Goal: Task Accomplishment & Management: Use online tool/utility

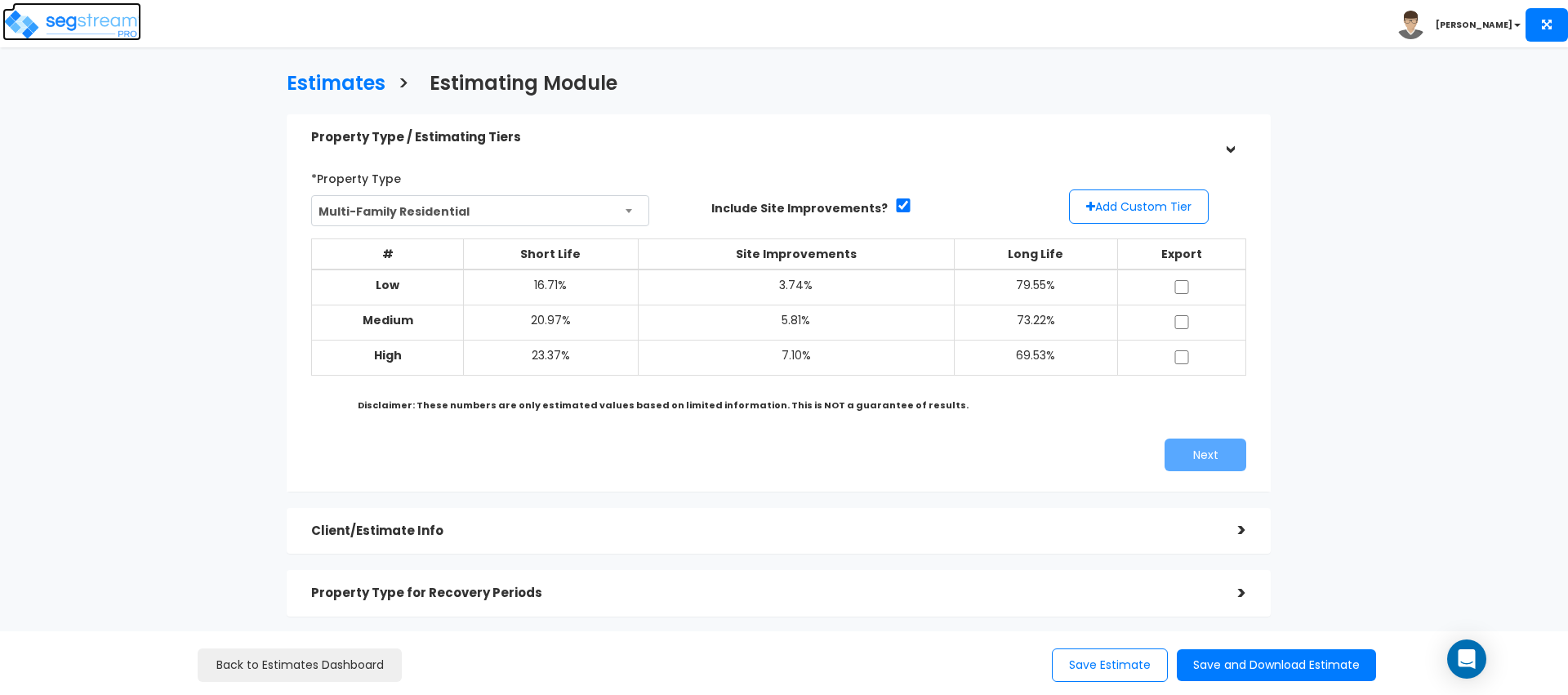
click at [104, 23] on img at bounding box center [71, 24] width 139 height 32
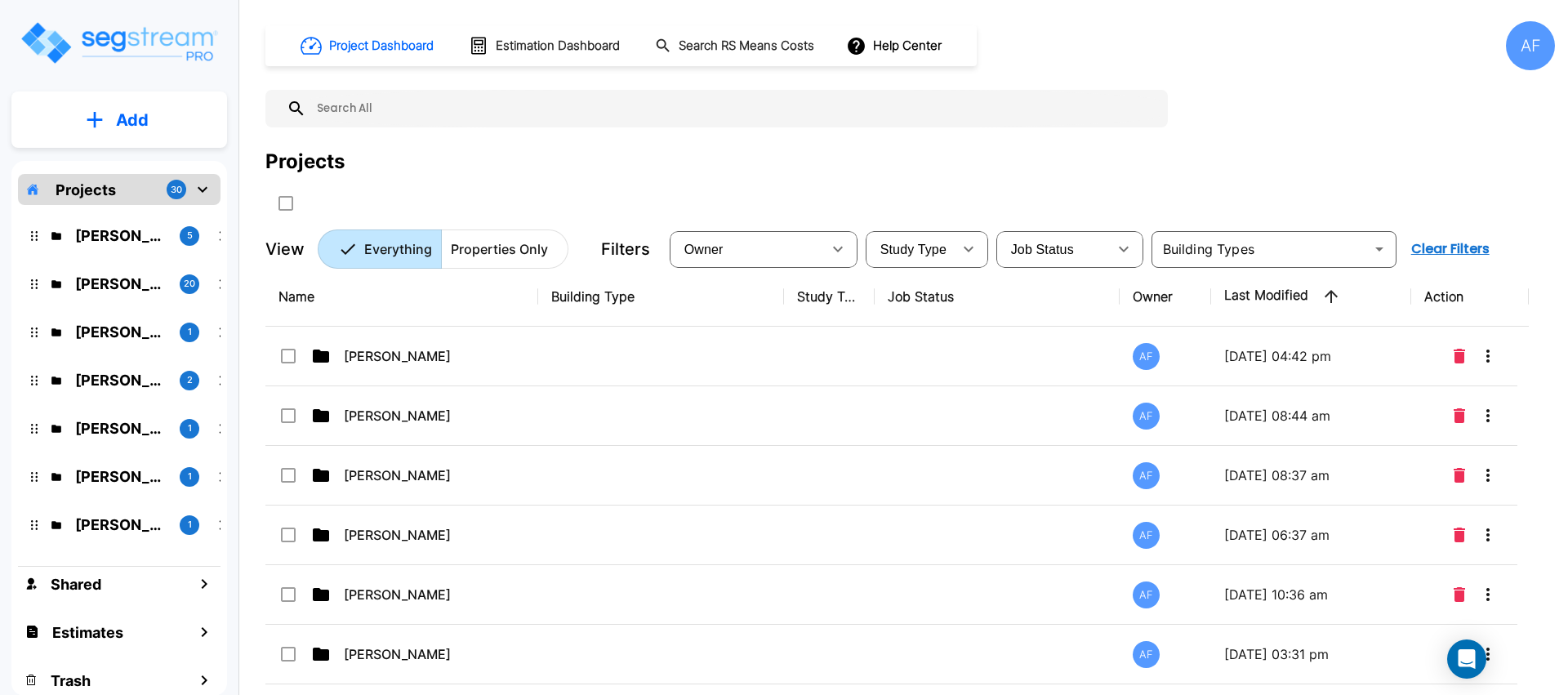
click at [132, 127] on p "Add" at bounding box center [132, 120] width 32 height 24
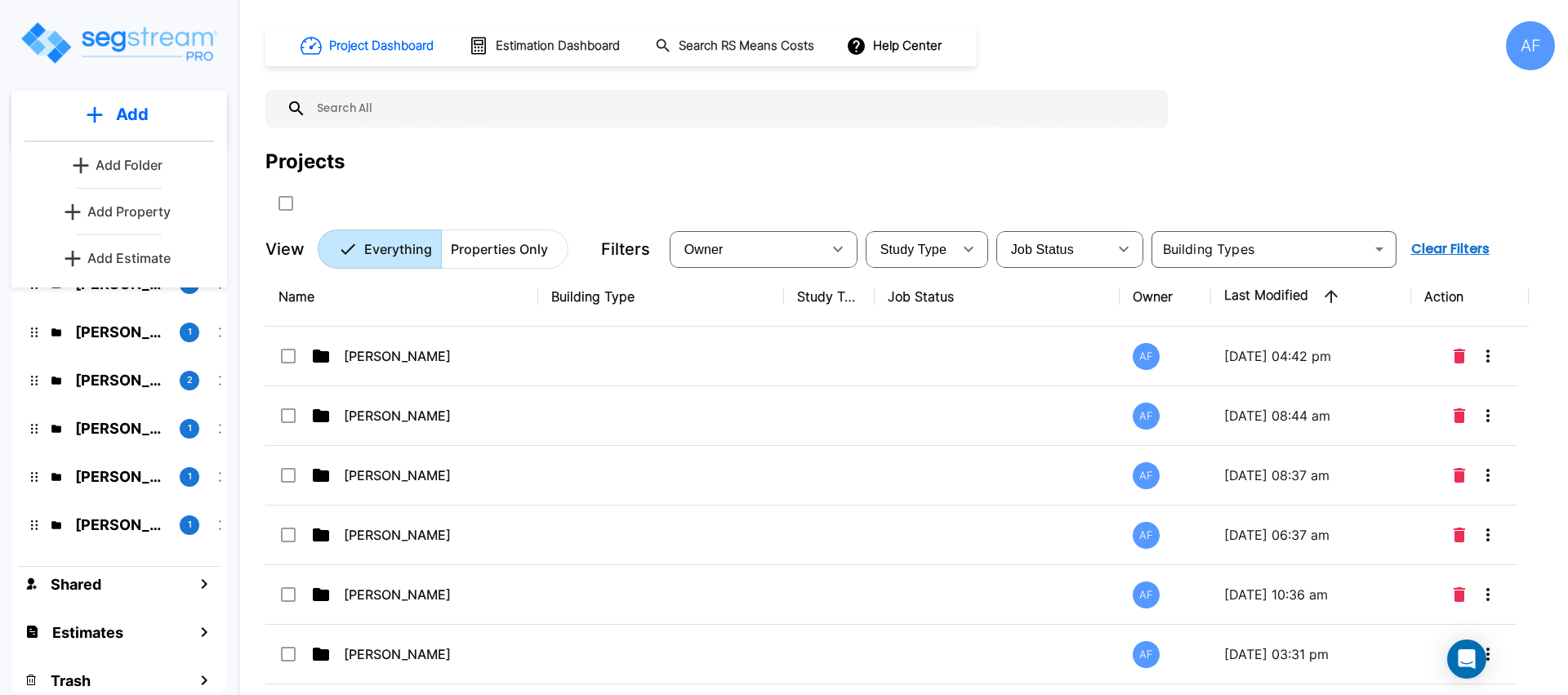
click at [130, 252] on p "Add Estimate" at bounding box center [129, 258] width 83 height 20
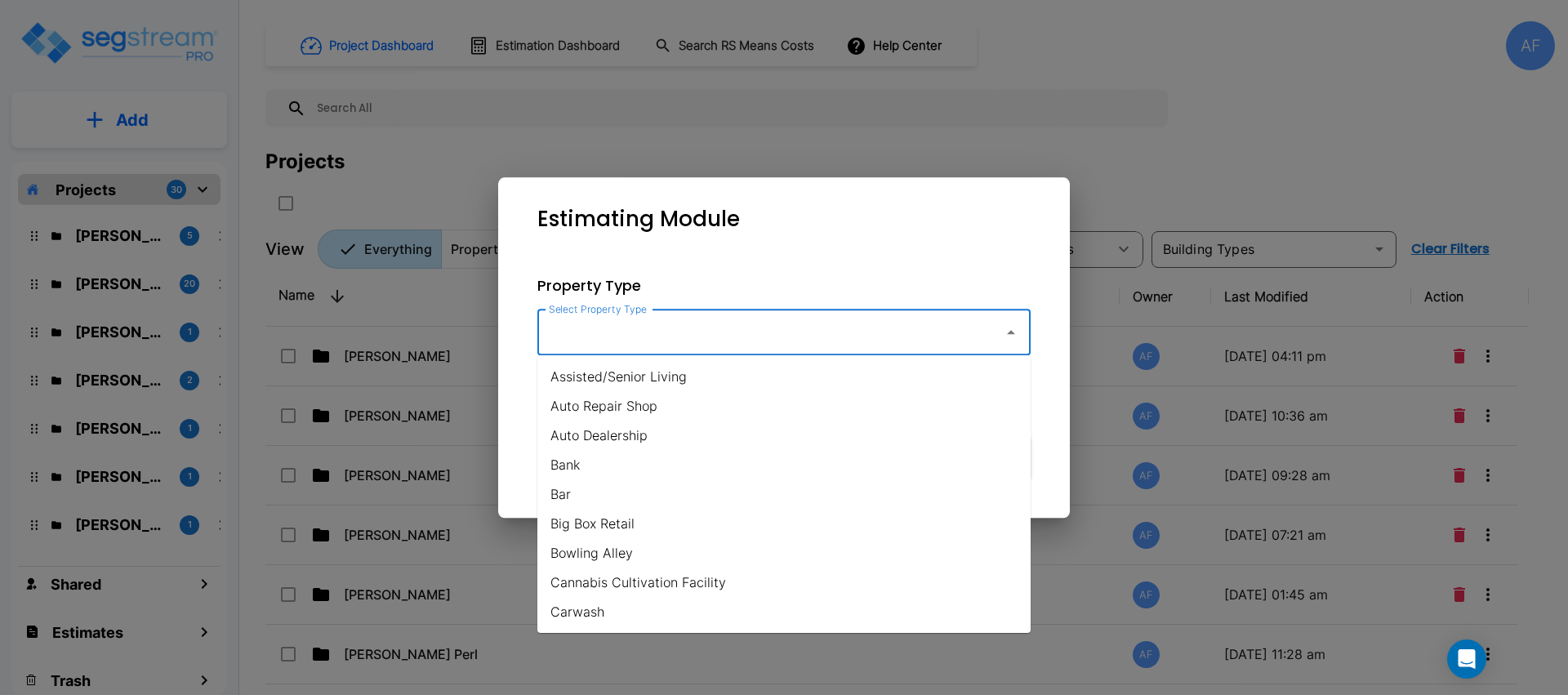
click at [848, 345] on input "Select Property Type" at bounding box center [767, 331] width 443 height 31
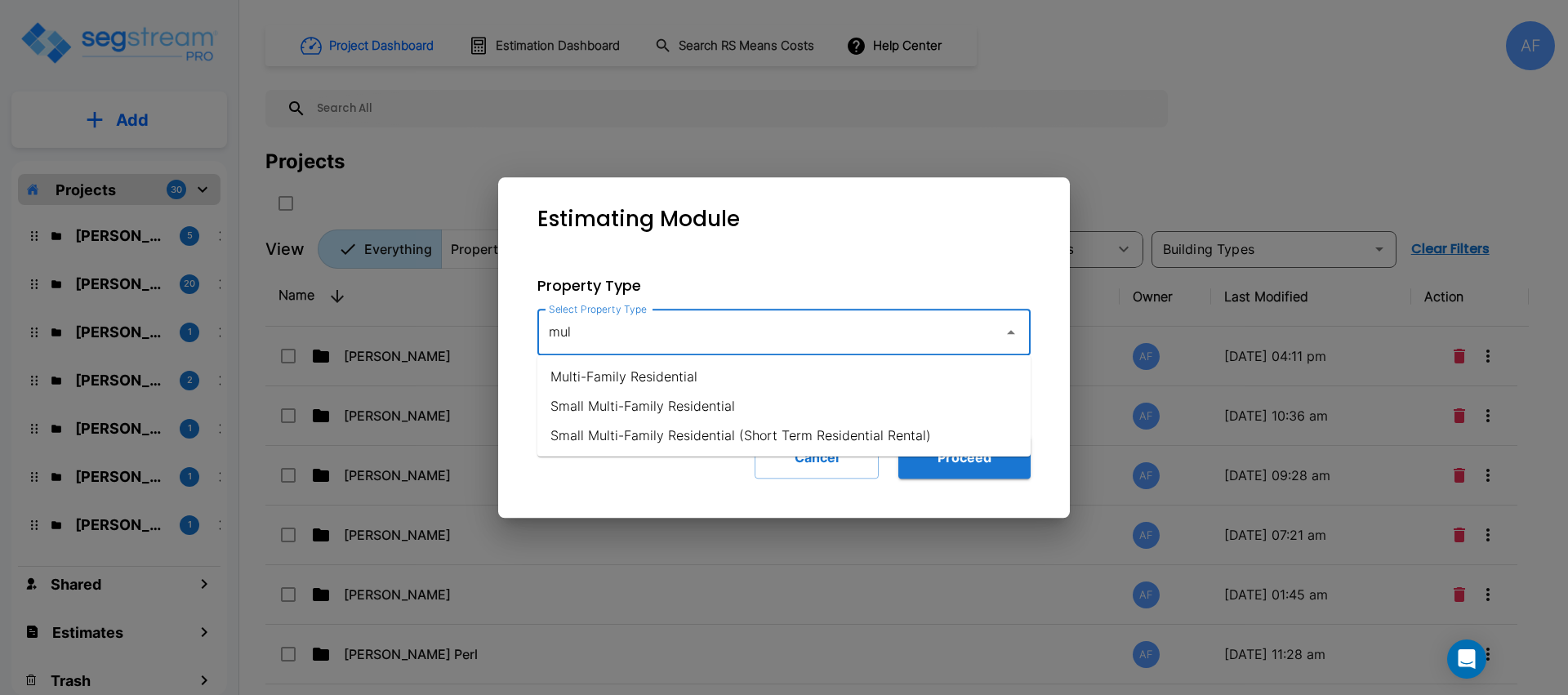
click at [800, 365] on li "Multi-Family Residential" at bounding box center [784, 376] width 493 height 29
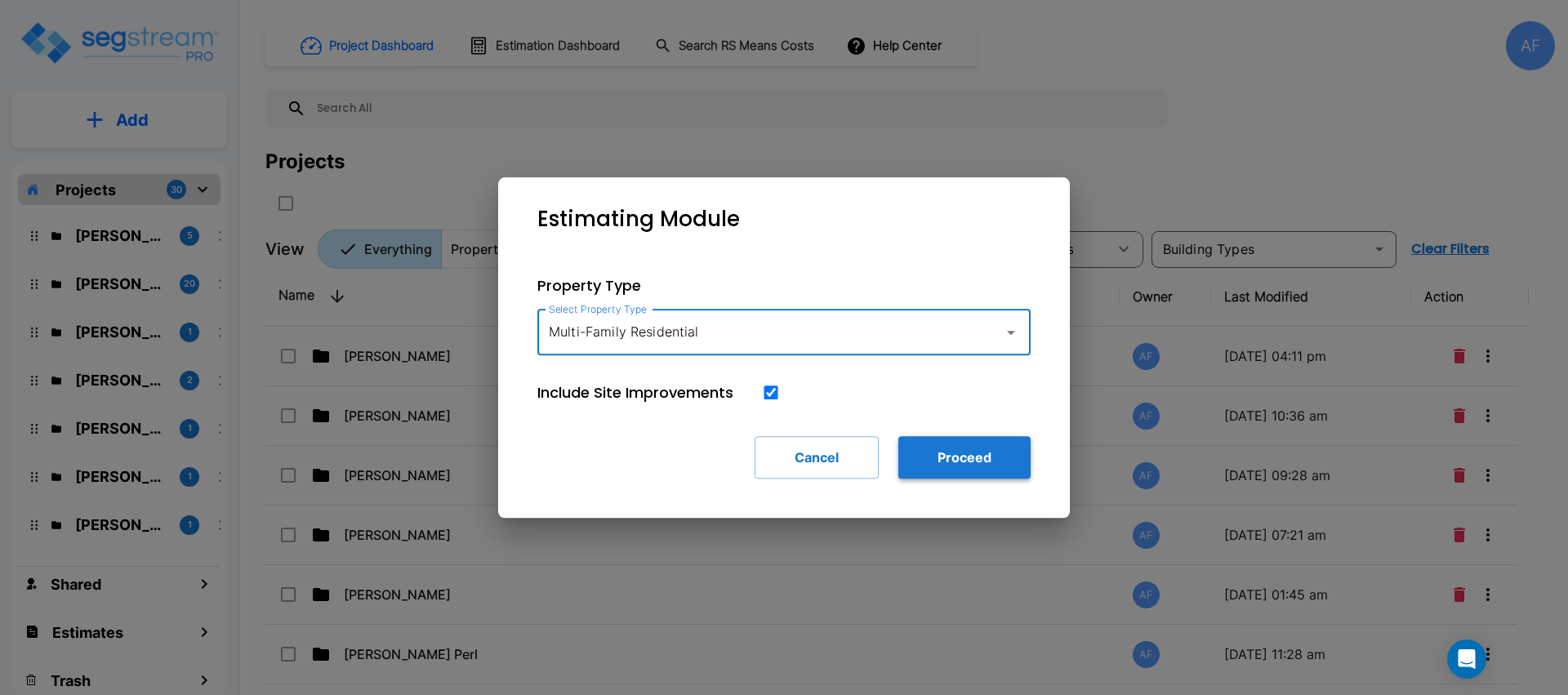
type input "Multi-Family Residential"
click at [941, 448] on button "Proceed" at bounding box center [963, 457] width 132 height 42
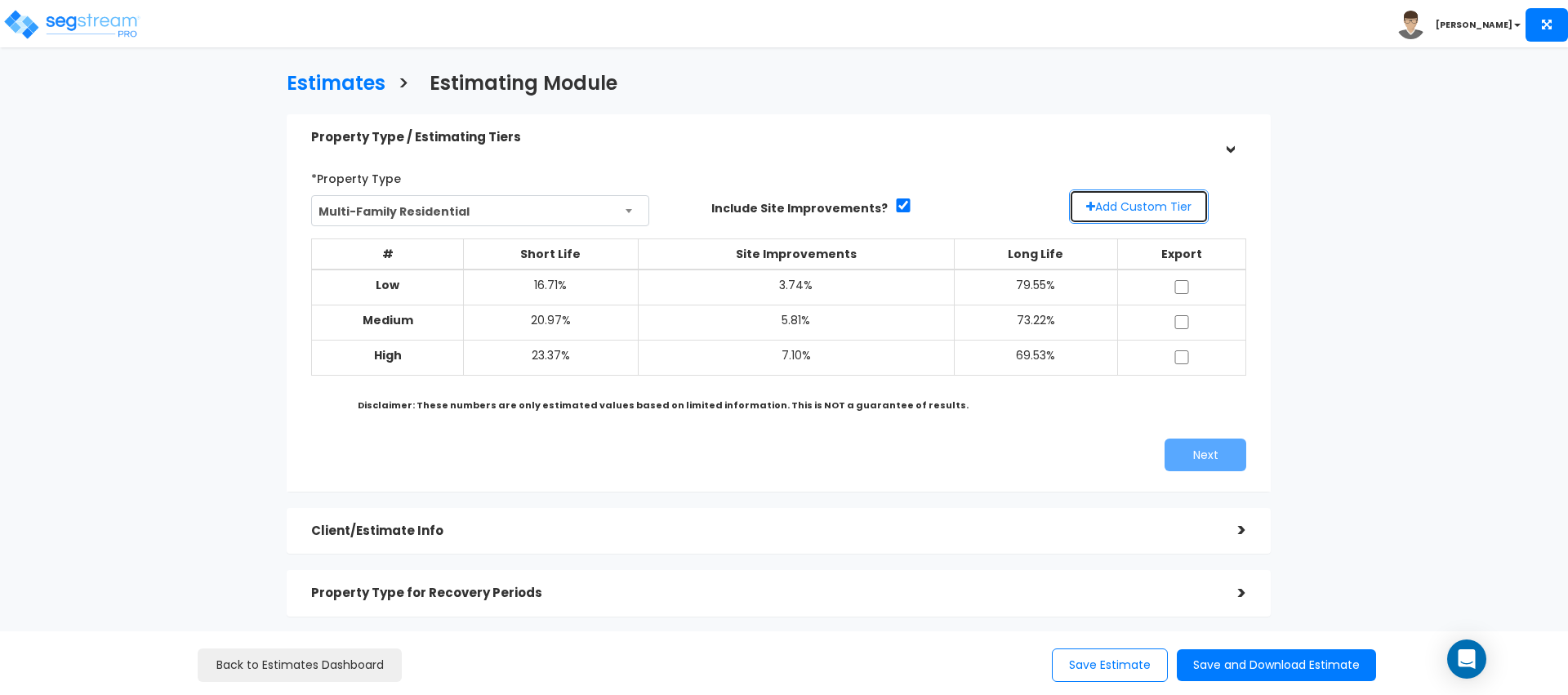
click at [1115, 204] on button "Add Custom Tier" at bounding box center [1139, 206] width 140 height 34
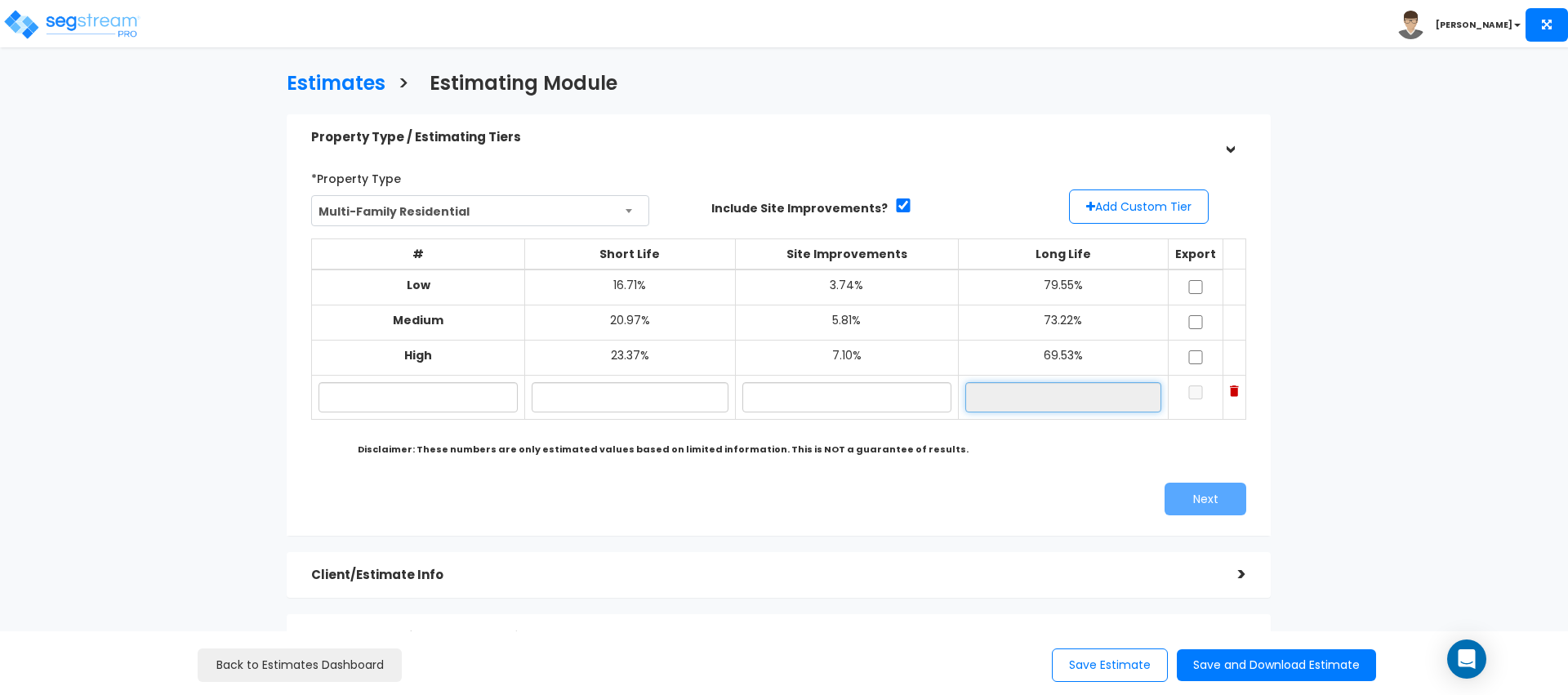
click at [1035, 393] on input "text" at bounding box center [1063, 397] width 196 height 30
click at [629, 392] on input "text" at bounding box center [630, 397] width 197 height 30
type input "25.00%"
click at [799, 404] on input "text" at bounding box center [847, 397] width 209 height 30
type input "15.00%"
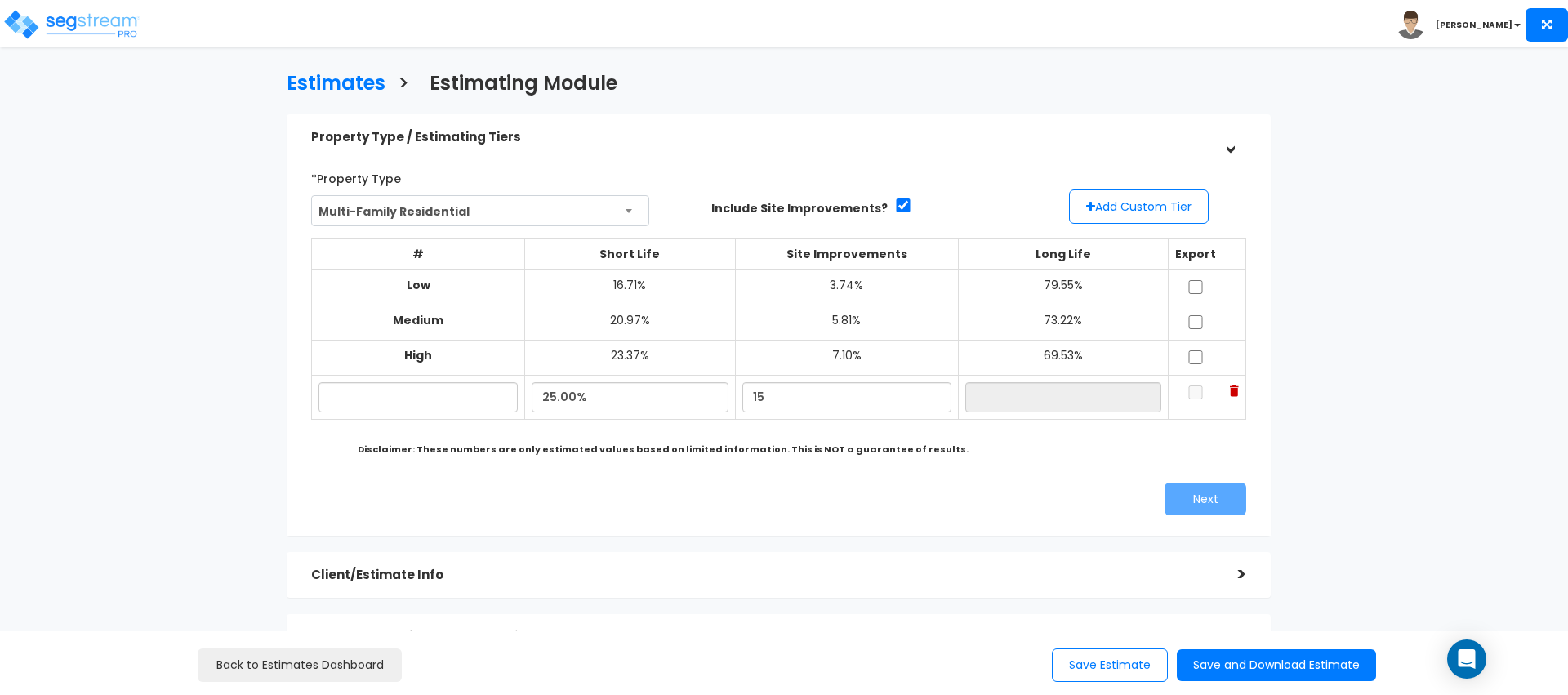
type input "60.00%"
click at [828, 471] on div "*Property Type Multi-Family Residential Assisted/Senior Living Auto Repair Shop…" at bounding box center [778, 340] width 959 height 366
click at [466, 404] on input "text" at bounding box center [418, 397] width 199 height 30
type input "Hightt"
click at [1187, 396] on input "checkbox" at bounding box center [1195, 392] width 17 height 14
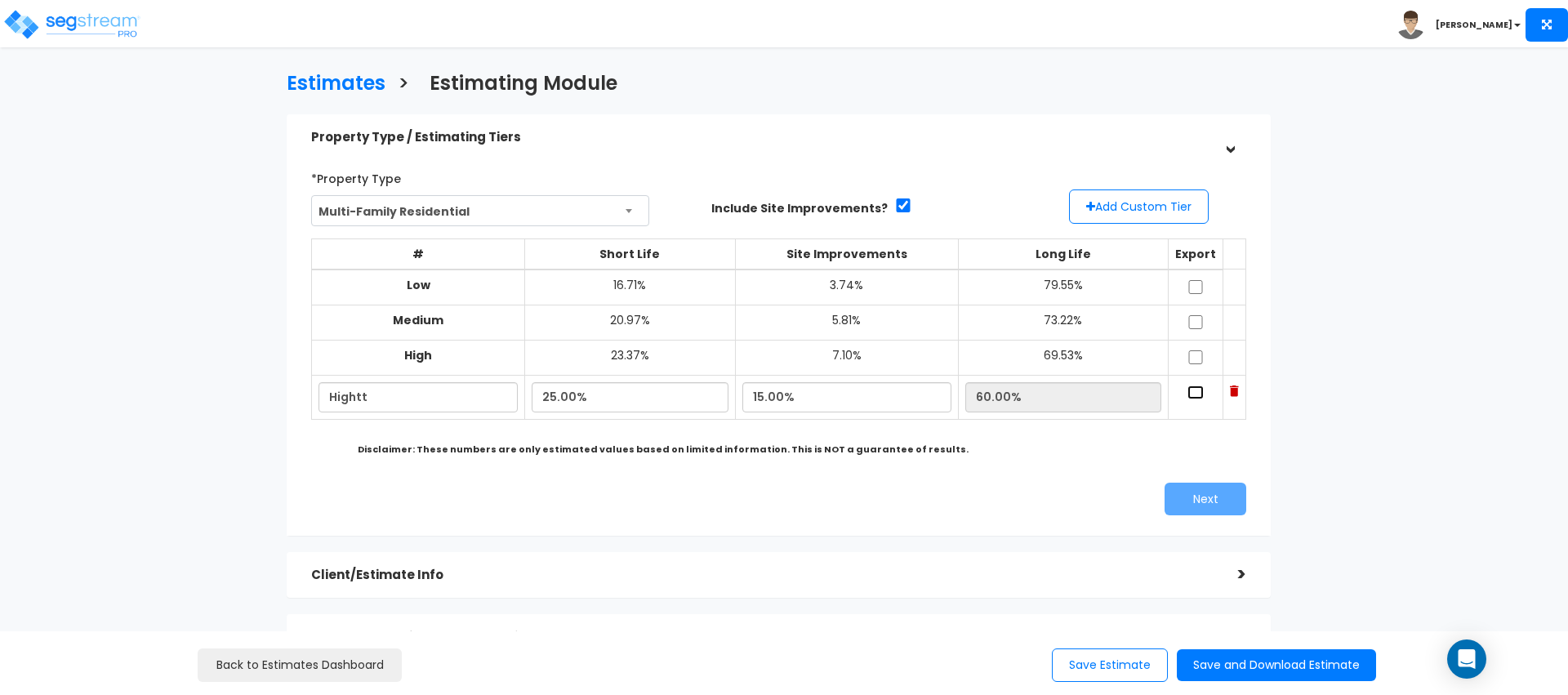
checkbox input "true"
click at [1205, 501] on button "Next" at bounding box center [1205, 498] width 81 height 32
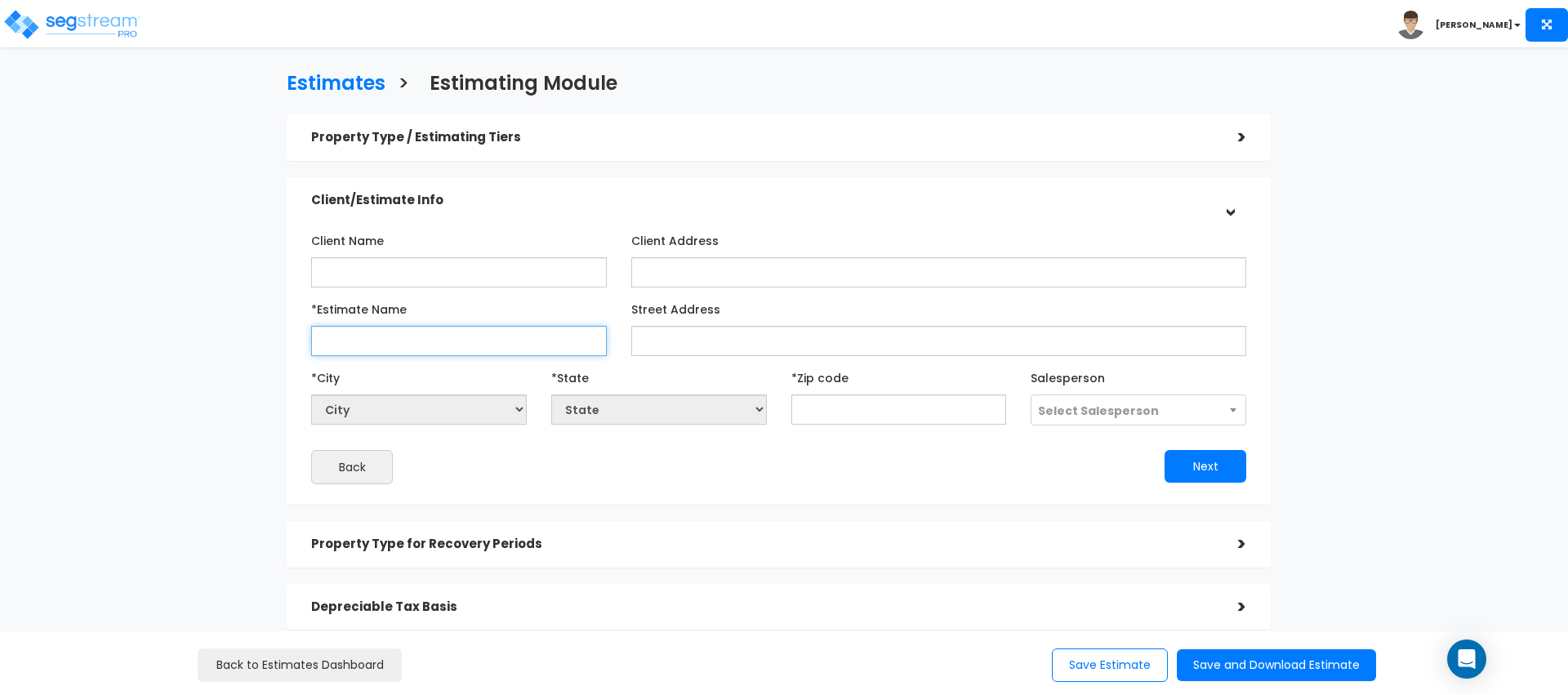
click at [522, 337] on input "*Estimate Name" at bounding box center [459, 340] width 296 height 30
type input "Hight"
click at [622, 512] on div "Property Type / Estimating Tiers > *Property Type Multi-Family Residential Assi…" at bounding box center [778, 434] width 984 height 640
click at [845, 415] on input "text" at bounding box center [899, 409] width 216 height 30
type input "11"
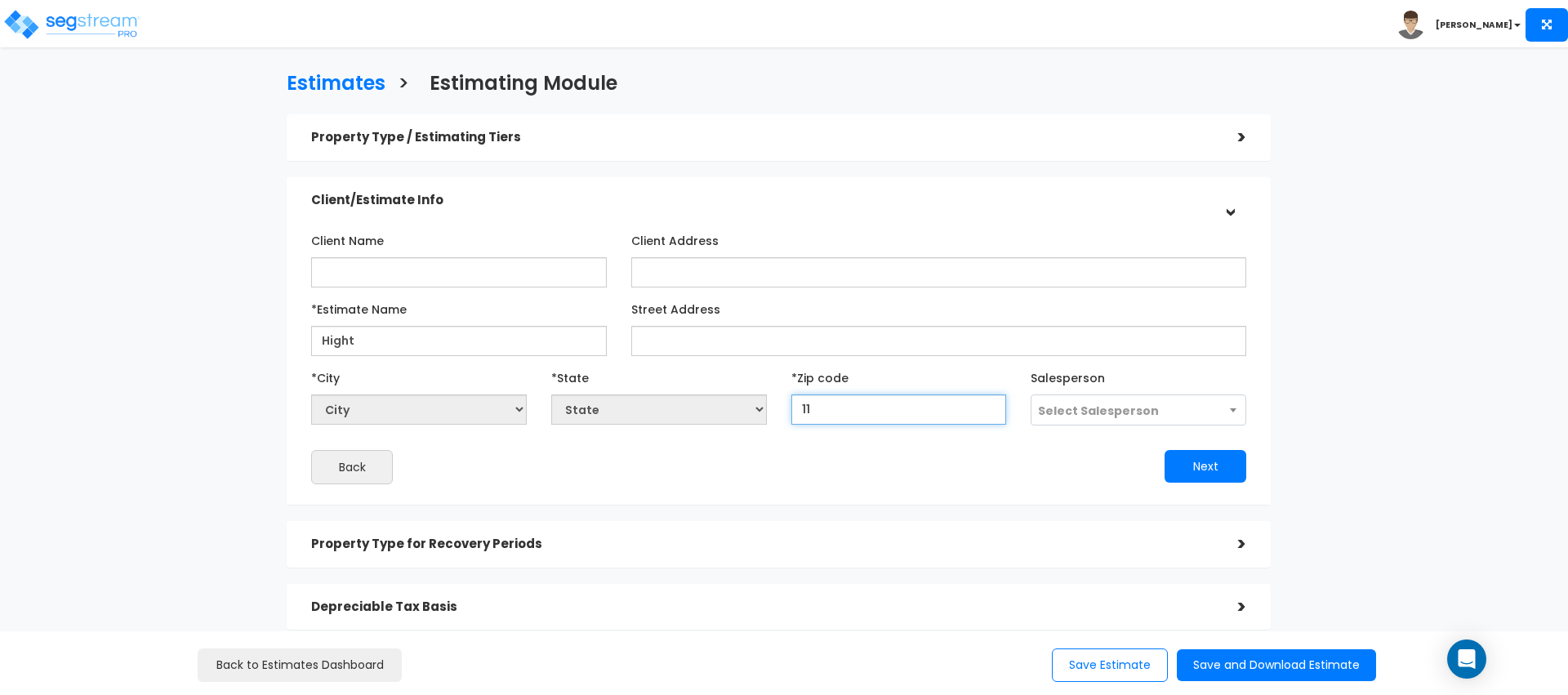
select select "NY"
type input "11210"
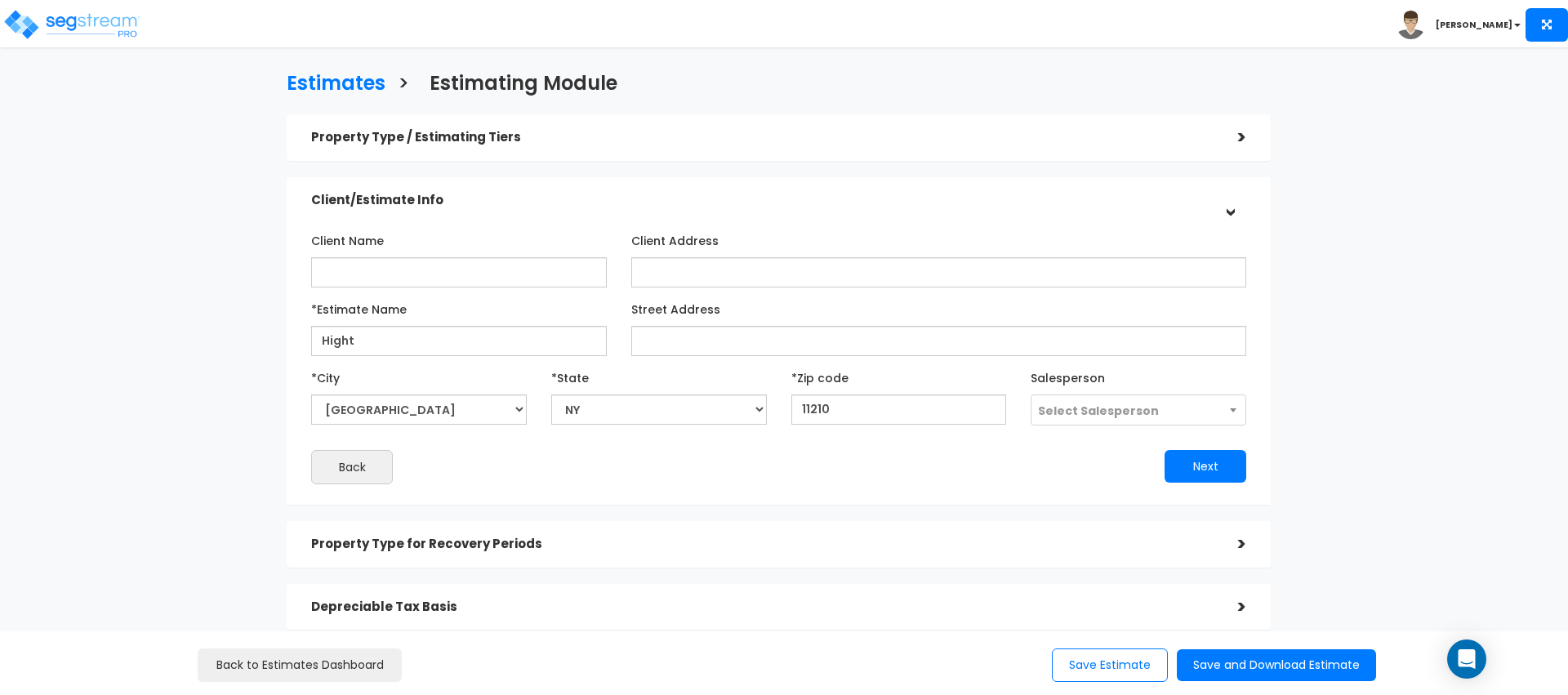
click at [845, 452] on div "Next" at bounding box center [1018, 466] width 479 height 32
click at [1226, 459] on button "Next" at bounding box center [1205, 466] width 81 height 32
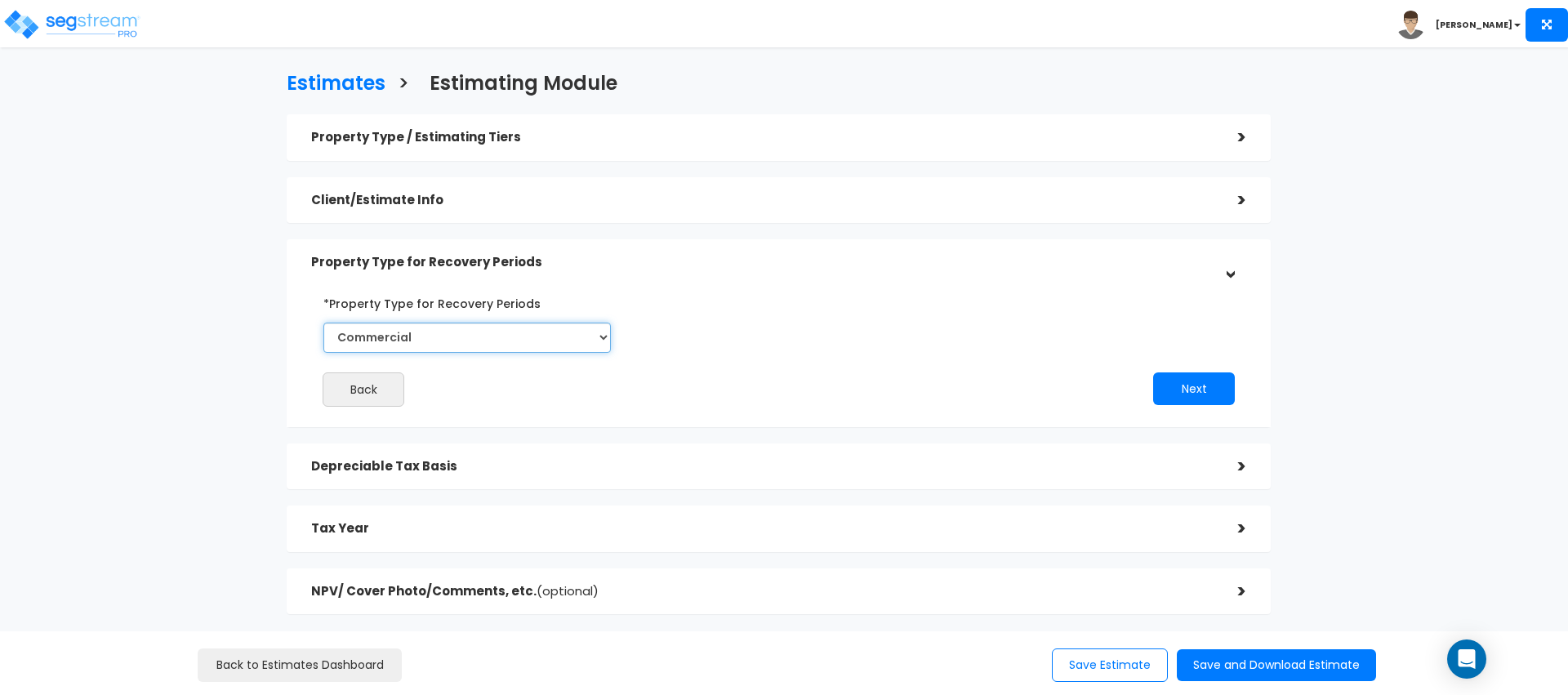
click at [448, 349] on select "Commercial Residential" at bounding box center [467, 337] width 287 height 30
select select "Residential"
click at [323, 322] on select "Commercial Residential" at bounding box center [467, 337] width 287 height 30
click at [1182, 384] on button "Next" at bounding box center [1193, 388] width 81 height 32
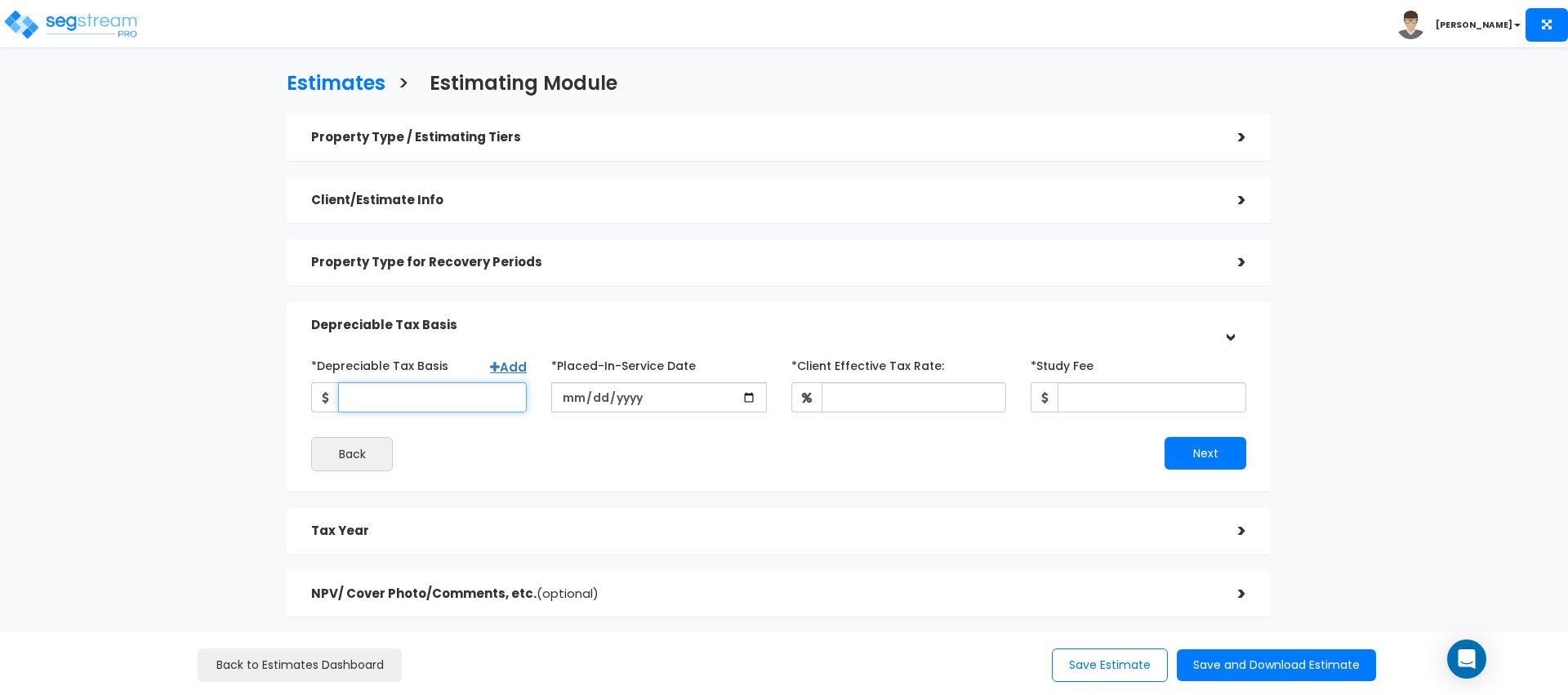
click at [443, 395] on input "*Depreciable Tax Basis" at bounding box center [432, 397] width 189 height 30
click at [394, 401] on input "*Depreciable Tax Basis" at bounding box center [432, 397] width 189 height 30
paste input "$51,000,000.00"
type input "51,000,000"
click at [618, 390] on input "date" at bounding box center [659, 397] width 216 height 30
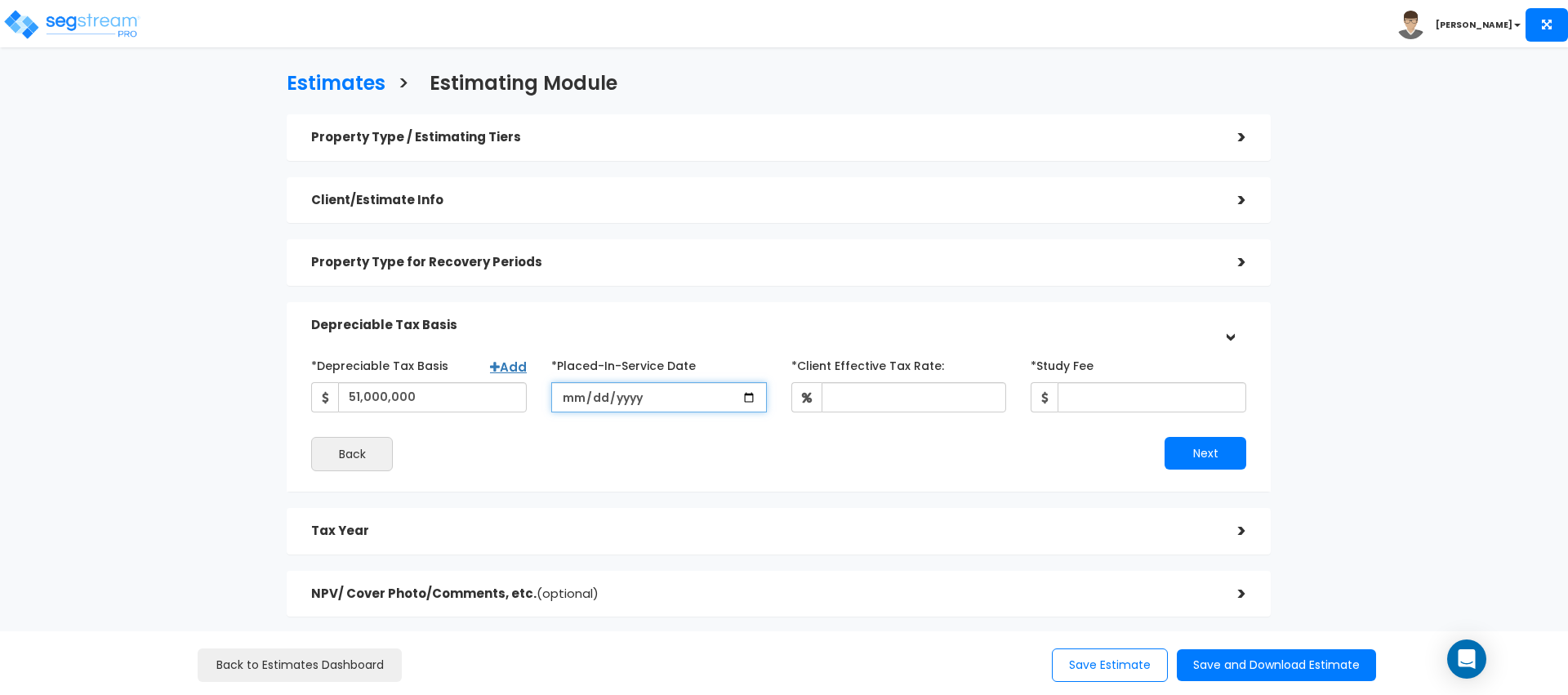
click at [750, 390] on input "date" at bounding box center [659, 397] width 216 height 30
type input "[DATE]"
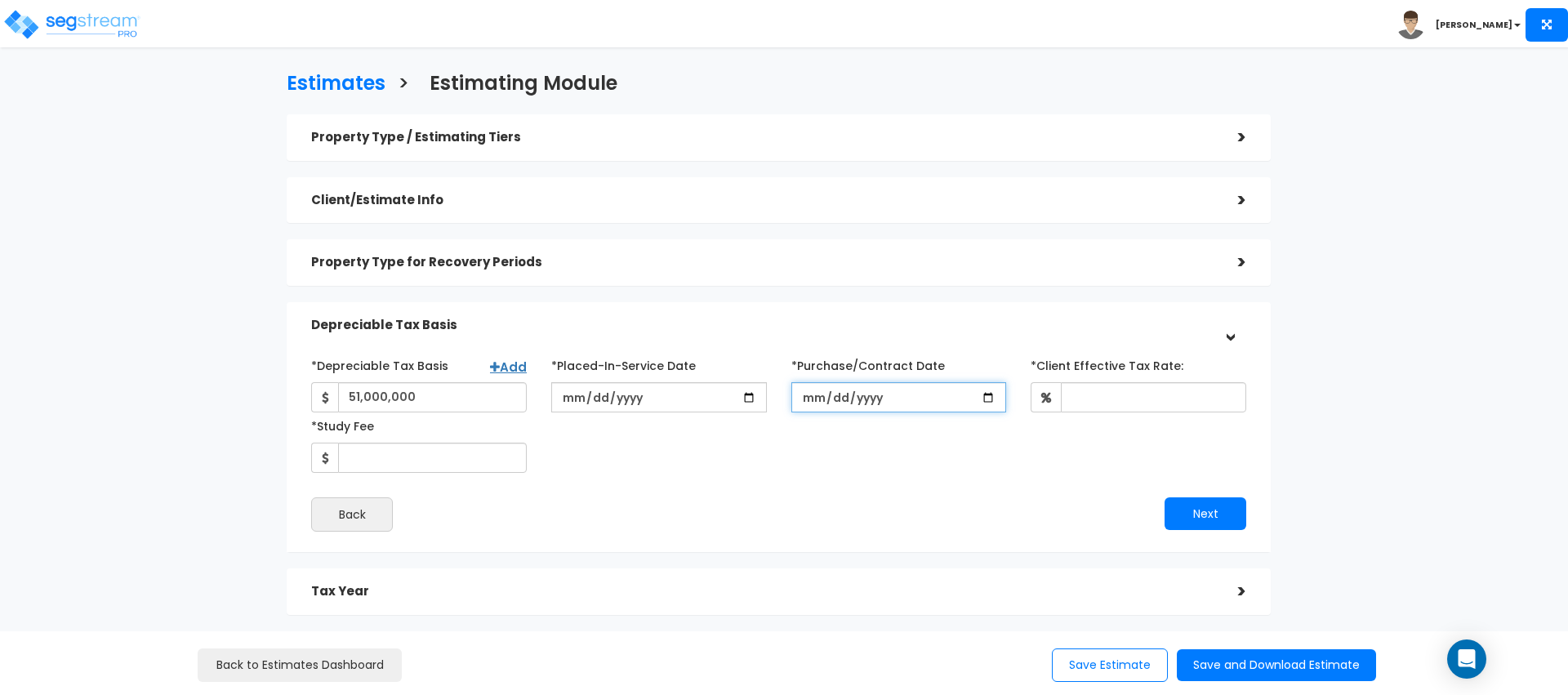
click at [997, 388] on input "*Purchase/Contract Date" at bounding box center [899, 397] width 216 height 30
click at [990, 391] on input "*Purchase/Contract Date" at bounding box center [899, 397] width 216 height 30
type input "[DATE]"
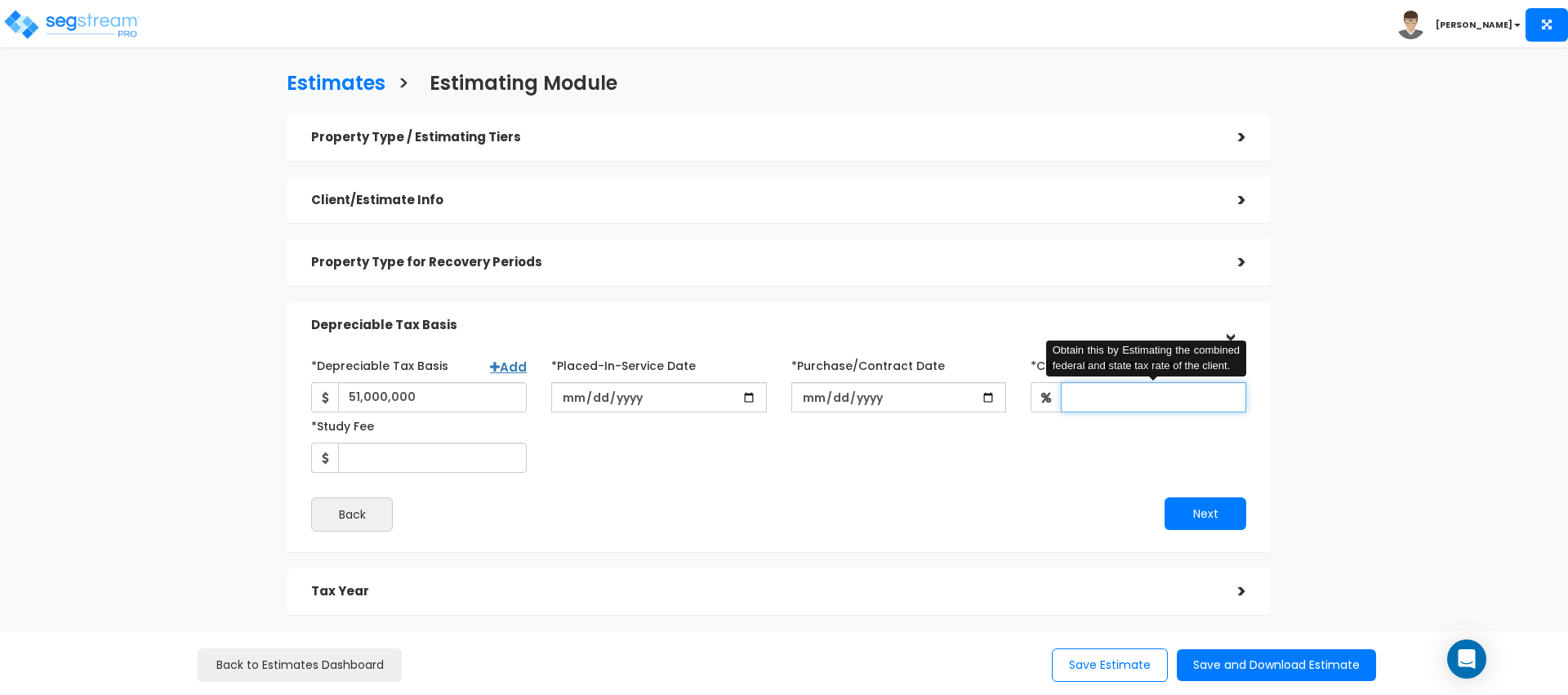
click at [1126, 395] on input "*Client Effective Tax Rate:" at bounding box center [1153, 397] width 185 height 30
drag, startPoint x: 929, startPoint y: 522, endPoint x: 977, endPoint y: 502, distance: 52.0
click at [932, 521] on div "Next" at bounding box center [1018, 513] width 479 height 32
click at [1115, 406] on input "*Client Effective Tax Rate:" at bounding box center [1153, 397] width 185 height 30
type input "30"
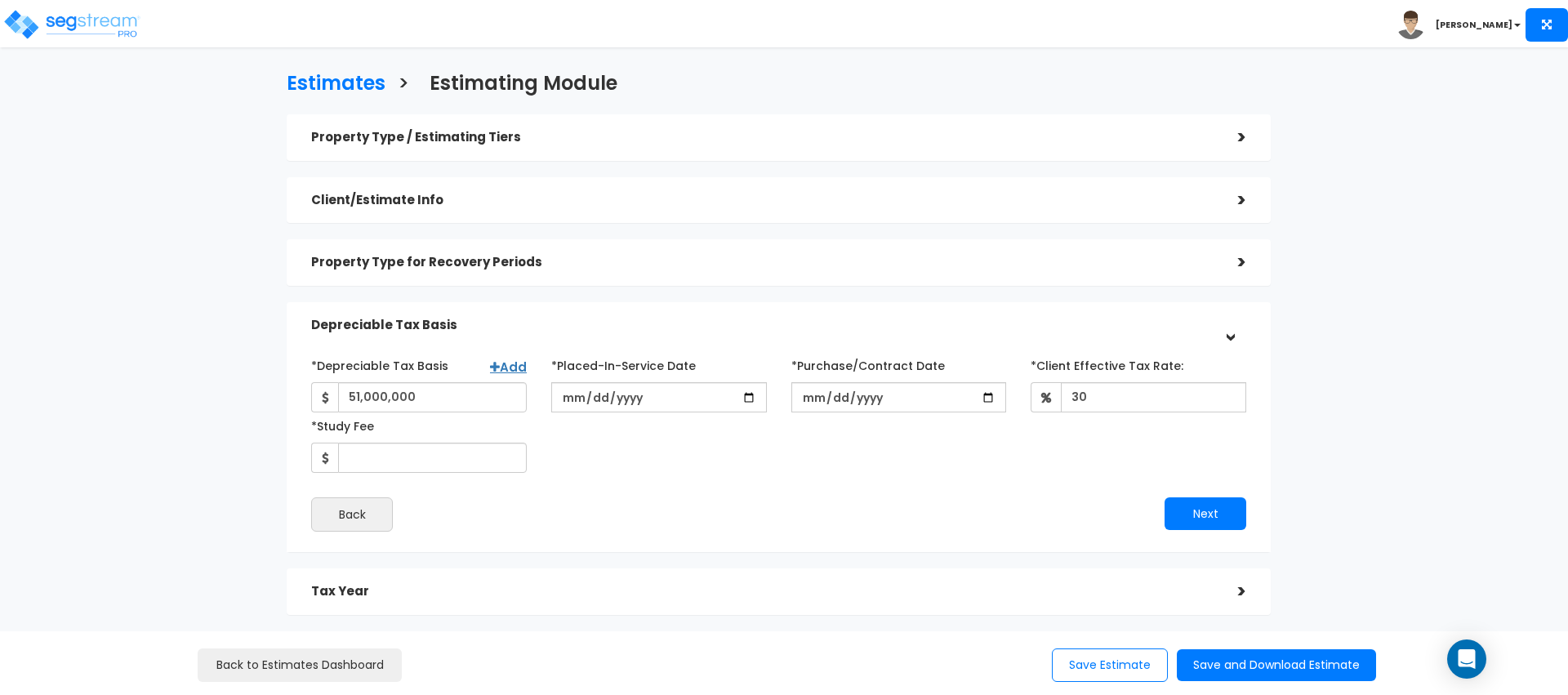
drag, startPoint x: 983, startPoint y: 556, endPoint x: 301, endPoint y: 443, distance: 691.3
click at [983, 556] on div "Property Type / Estimating Tiers > *Property Type Multi-Family Residential Assi…" at bounding box center [778, 395] width 984 height 562
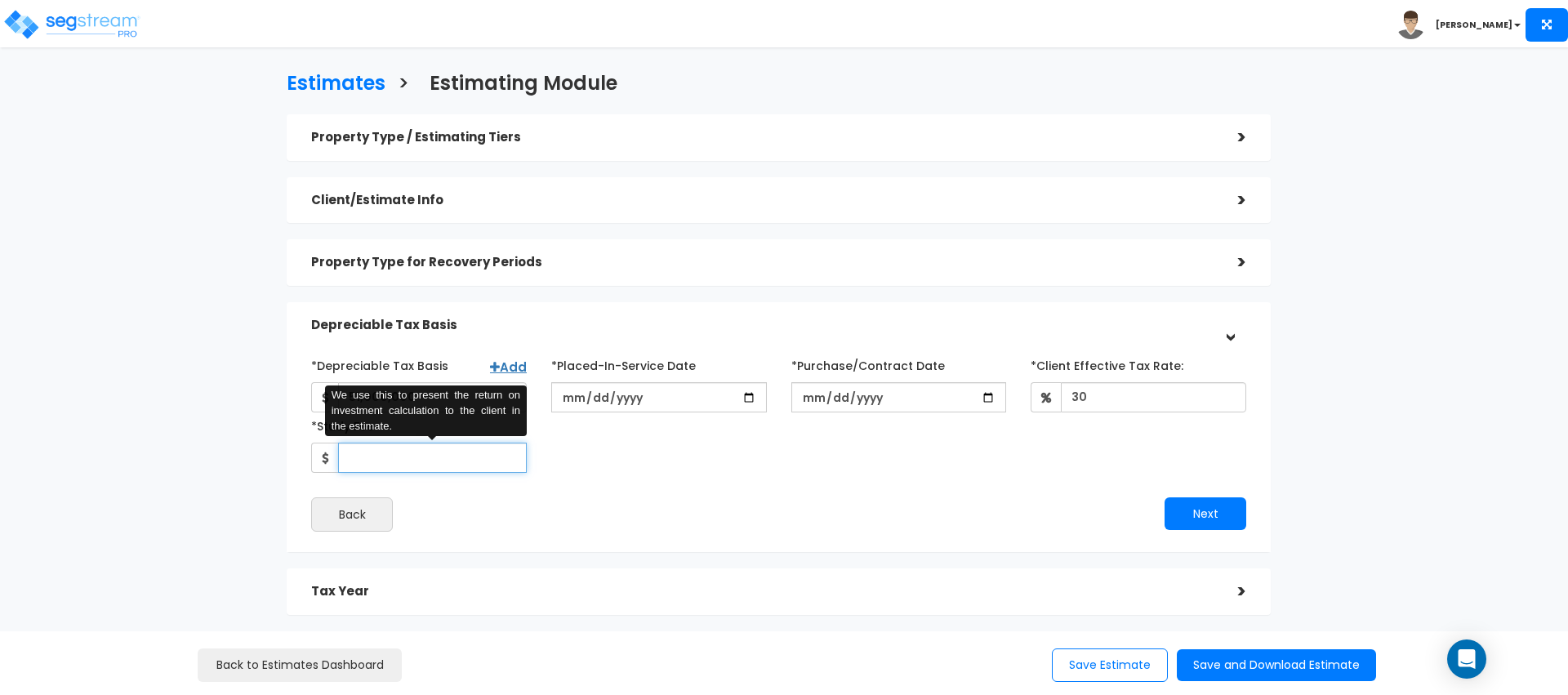
click at [350, 448] on input "*Study Fee" at bounding box center [432, 458] width 189 height 30
type input "3"
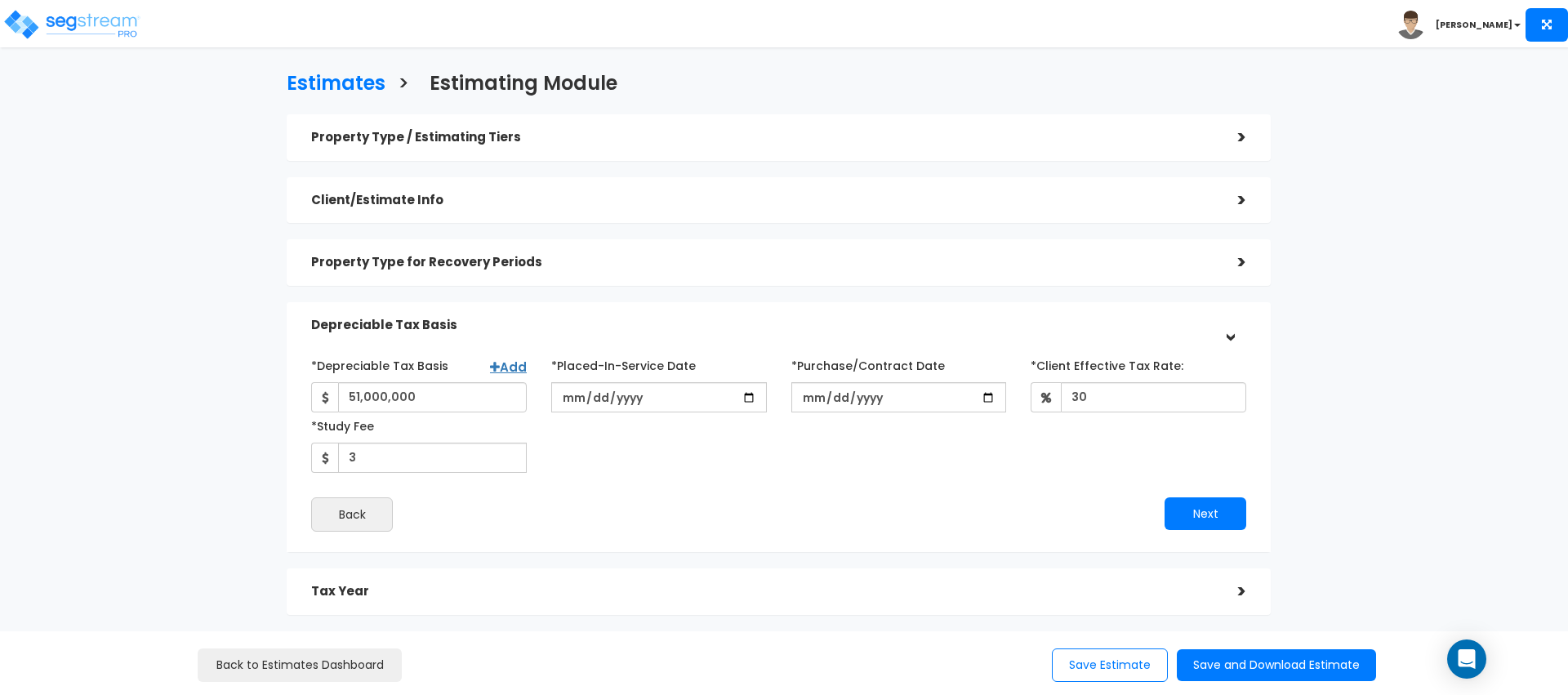
drag, startPoint x: 518, startPoint y: 493, endPoint x: 1270, endPoint y: 521, distance: 752.5
click at [546, 494] on div "*Depreciable Tax Basis Add 51,000,000 *Placed-In-Service Date 30 3 Back" at bounding box center [779, 442] width 935 height 179
click at [1206, 520] on button "Next" at bounding box center [1205, 513] width 81 height 32
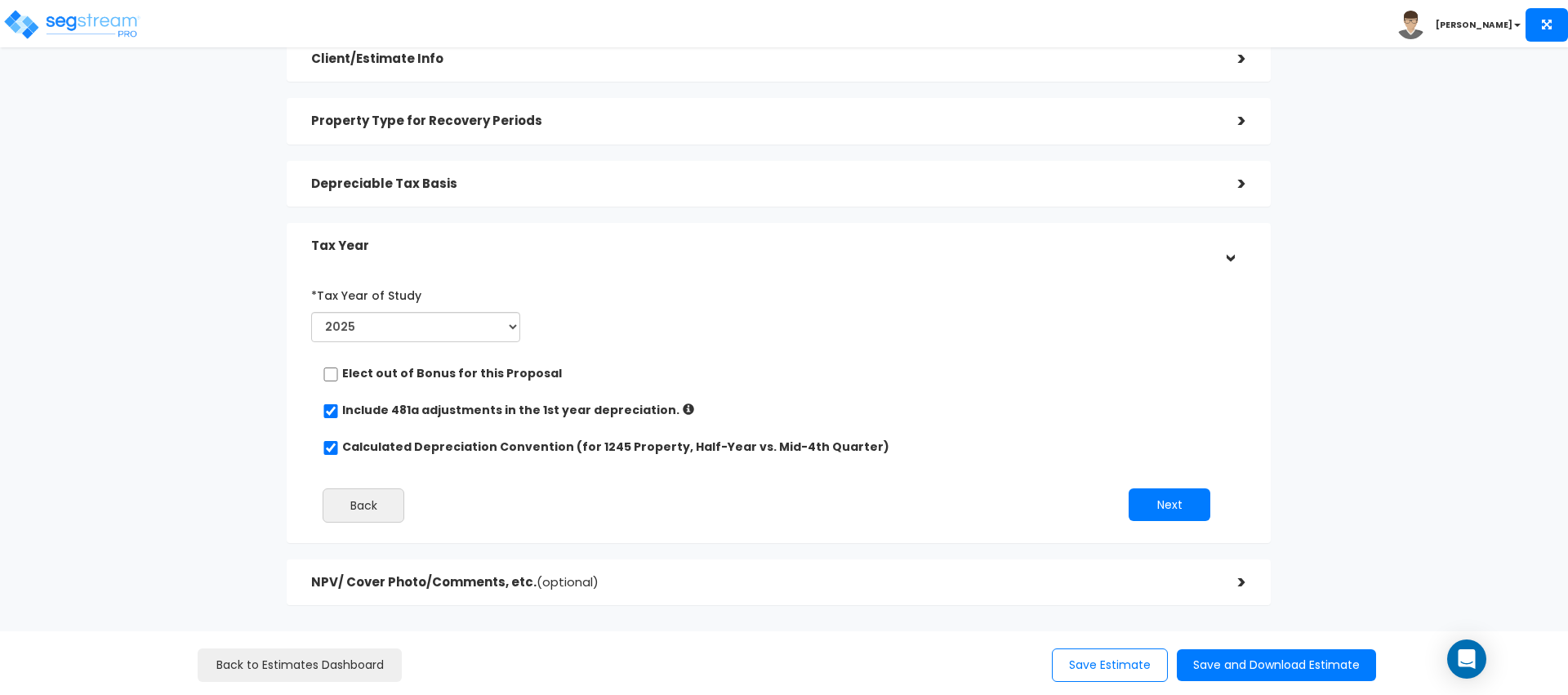
scroll to position [174, 0]
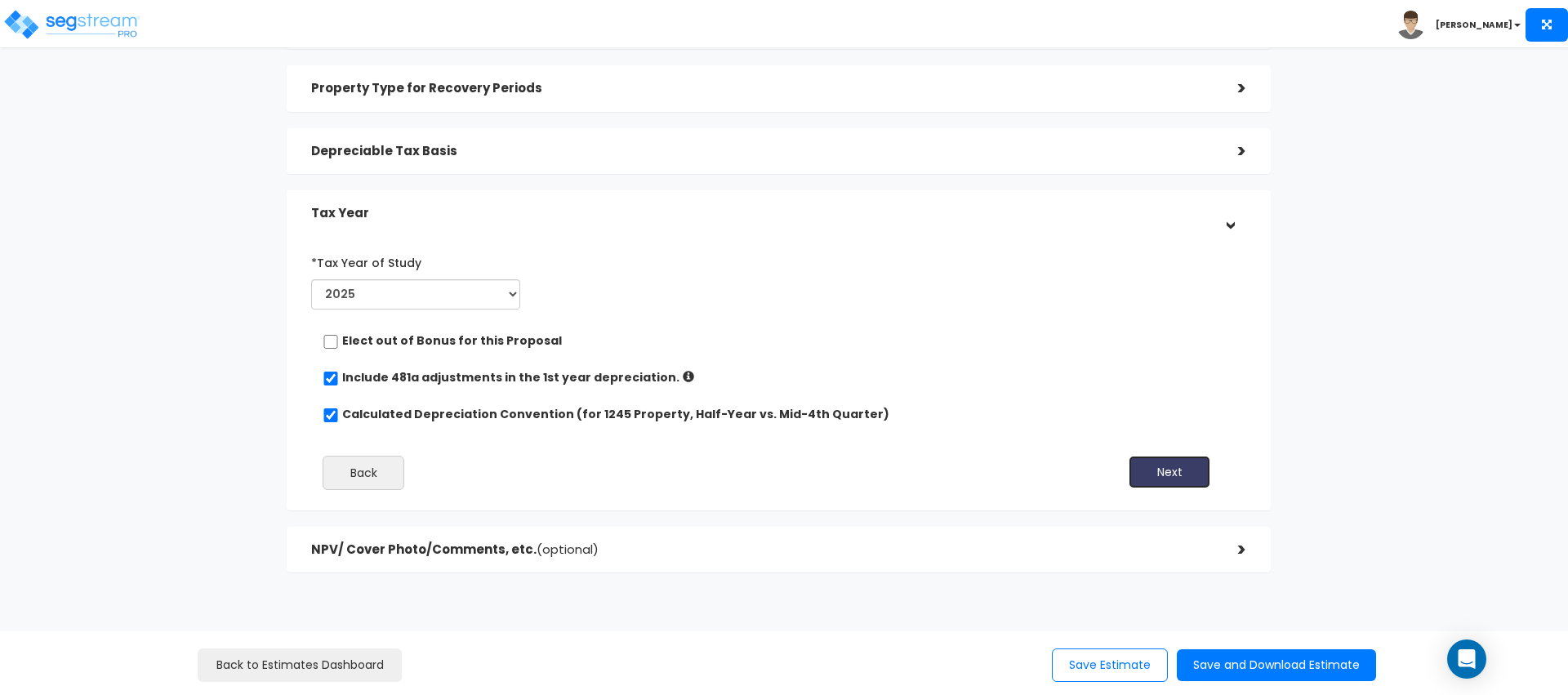
click at [1177, 464] on button "Next" at bounding box center [1169, 472] width 81 height 32
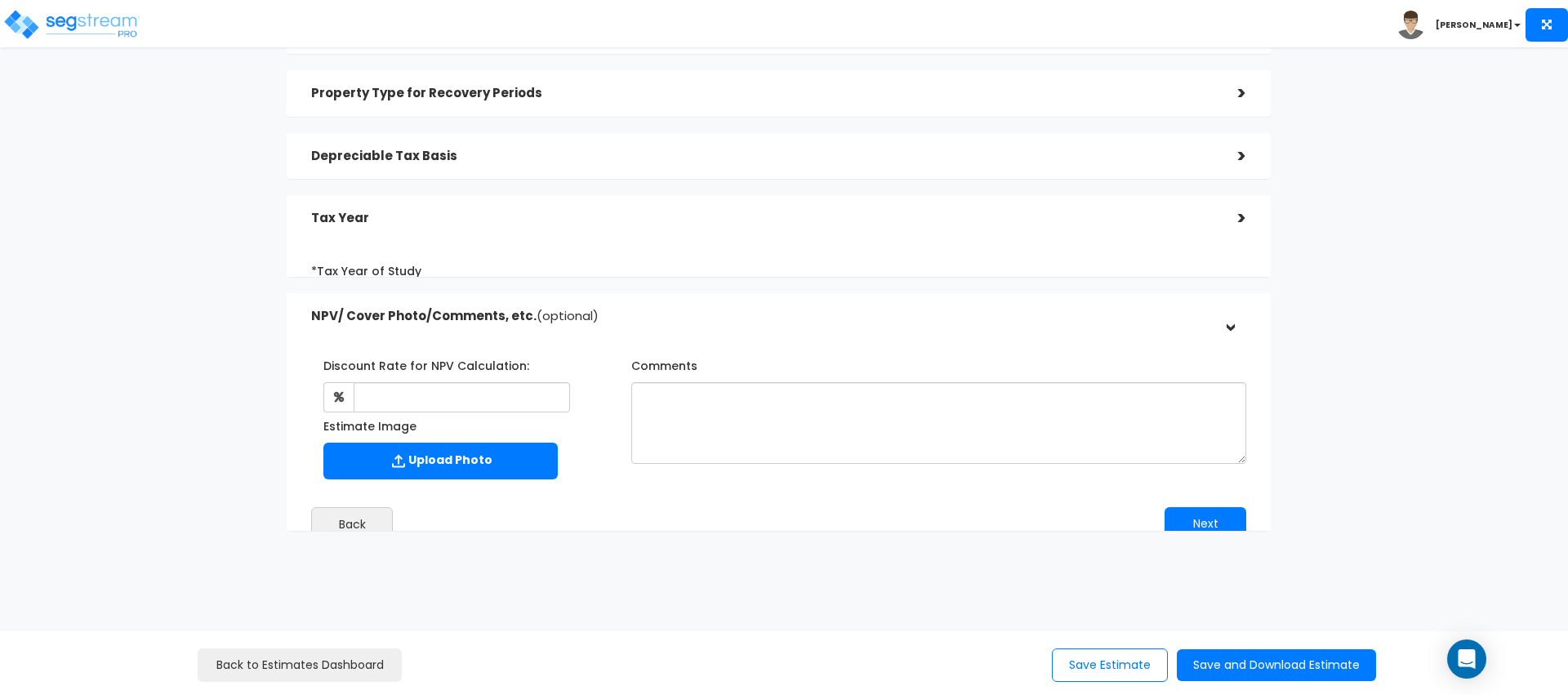
scroll to position [164, 0]
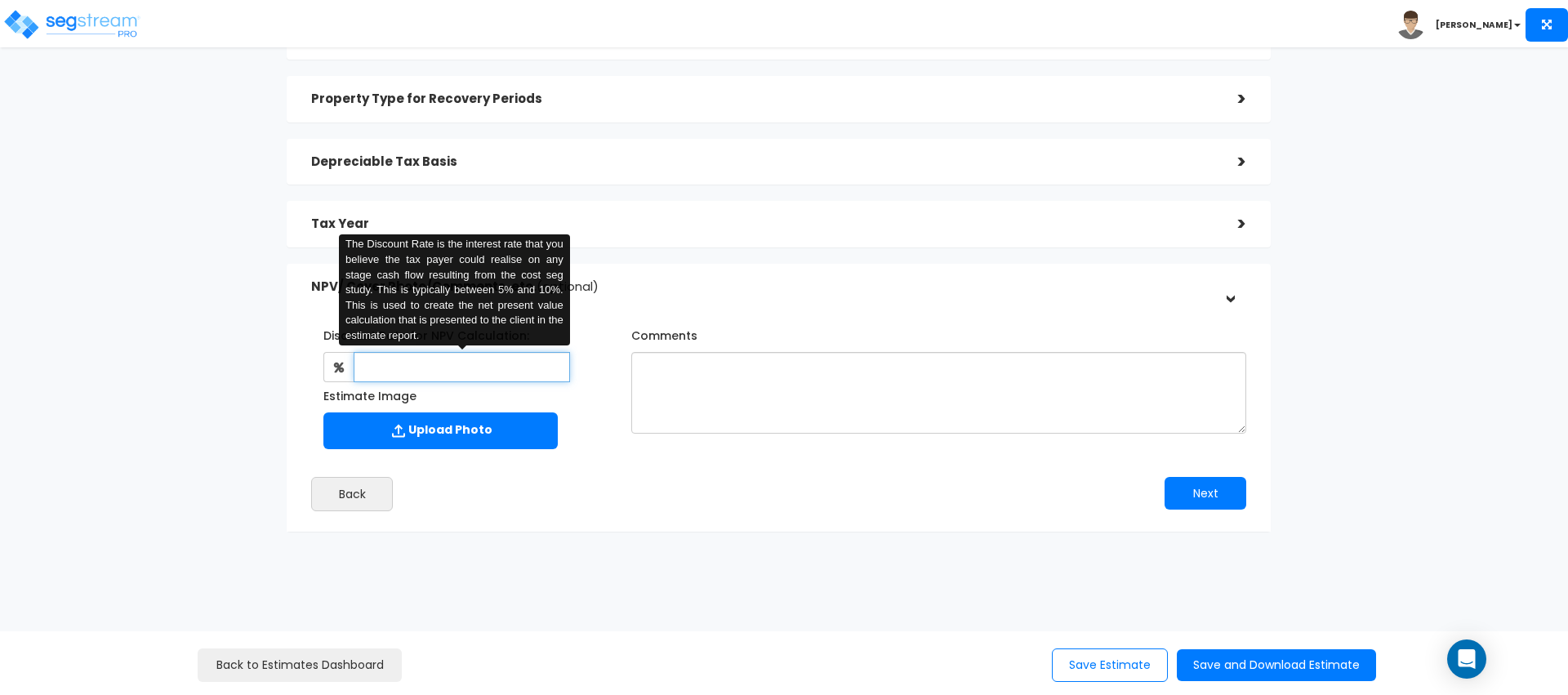
click at [494, 374] on input "text" at bounding box center [462, 367] width 216 height 30
type input "5"
click at [979, 518] on div "Discount Rate for NPV Calculation: 5 The Discount Rate is the interest rate tha…" at bounding box center [778, 413] width 959 height 214
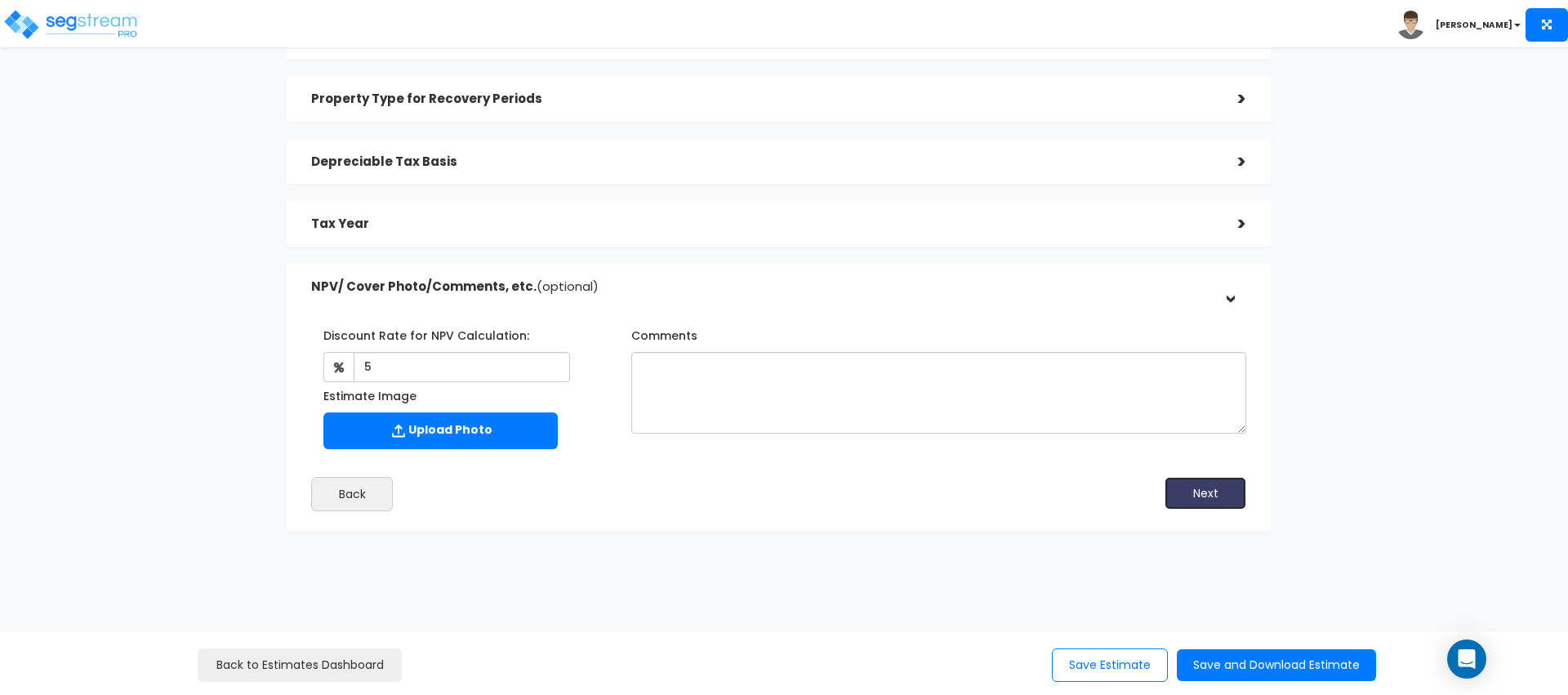
click at [1213, 484] on button "Next" at bounding box center [1205, 492] width 81 height 32
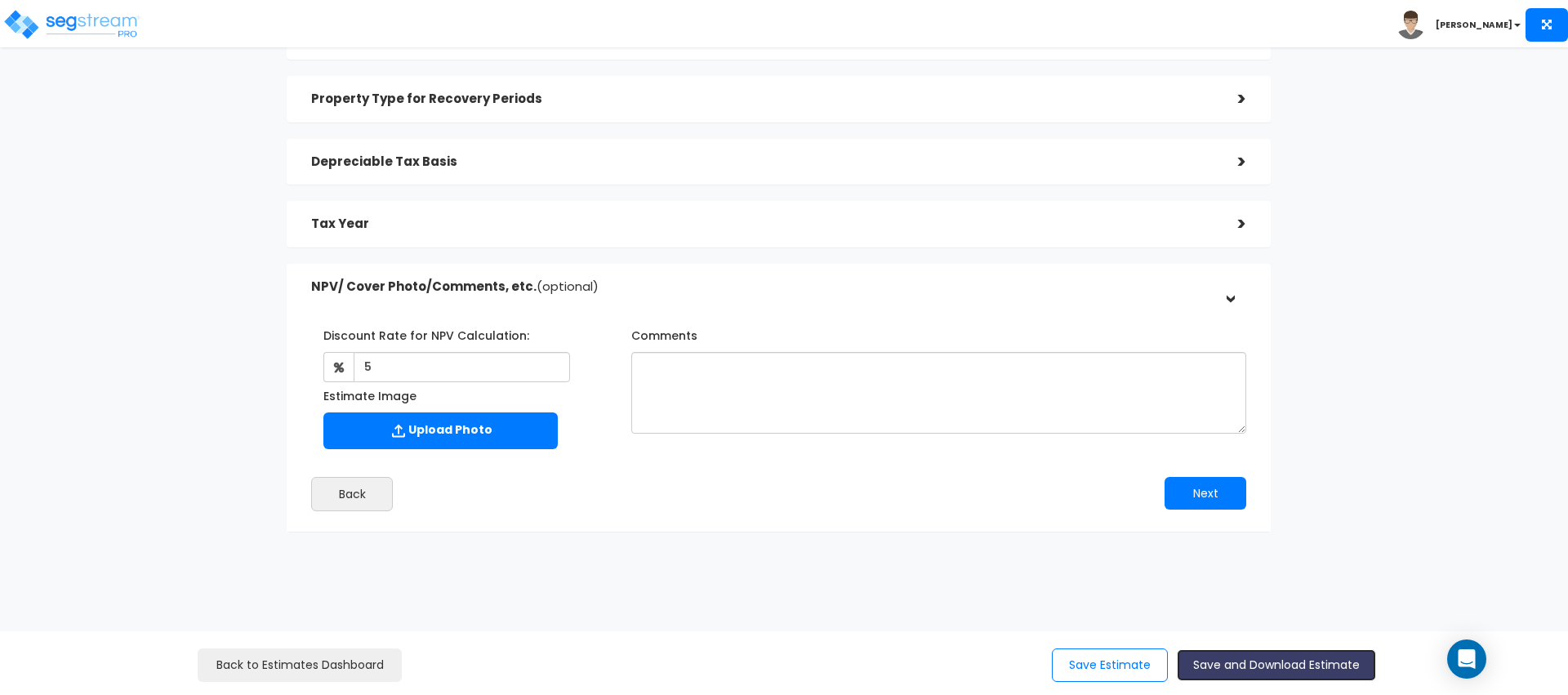
click at [1273, 669] on button "Save and Download Estimate" at bounding box center [1276, 665] width 199 height 32
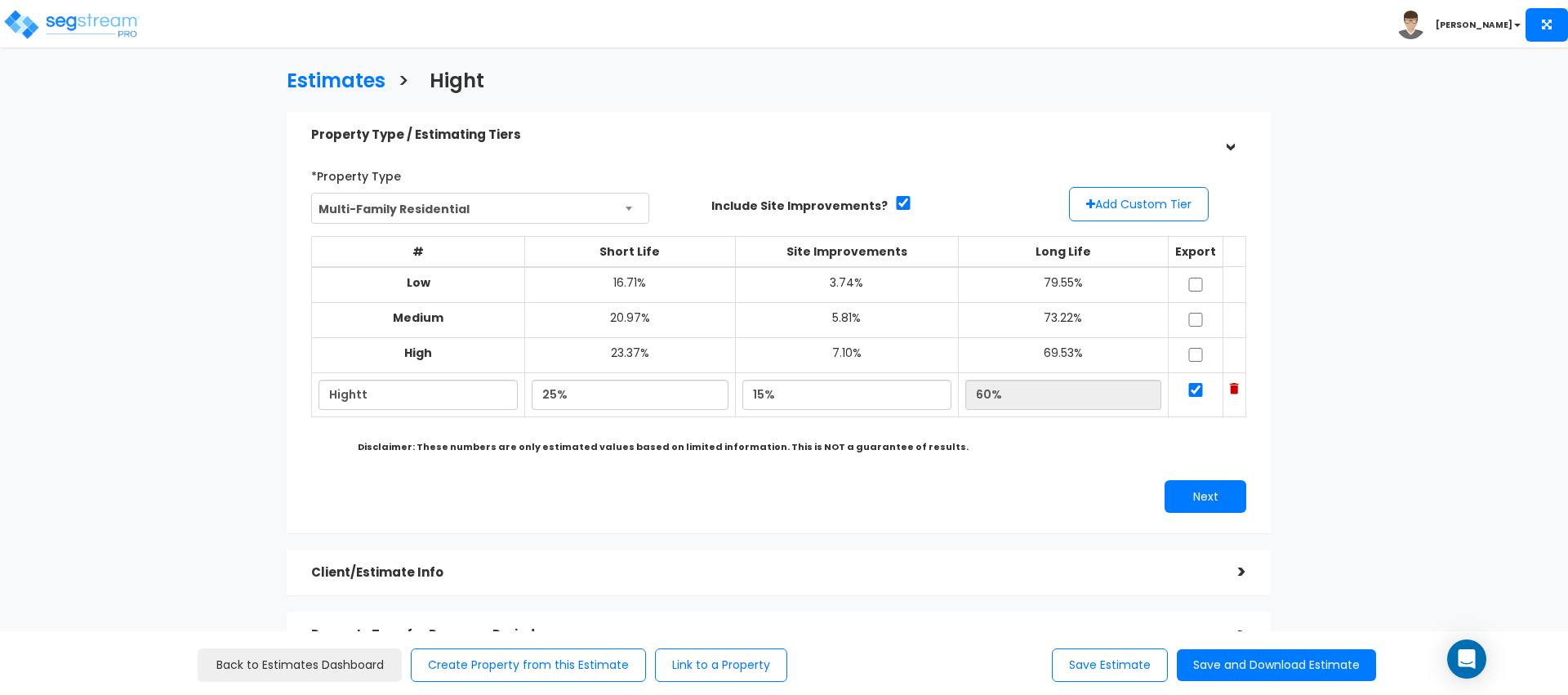
scroll to position [3, 0]
